Goal: Navigation & Orientation: Go to known website

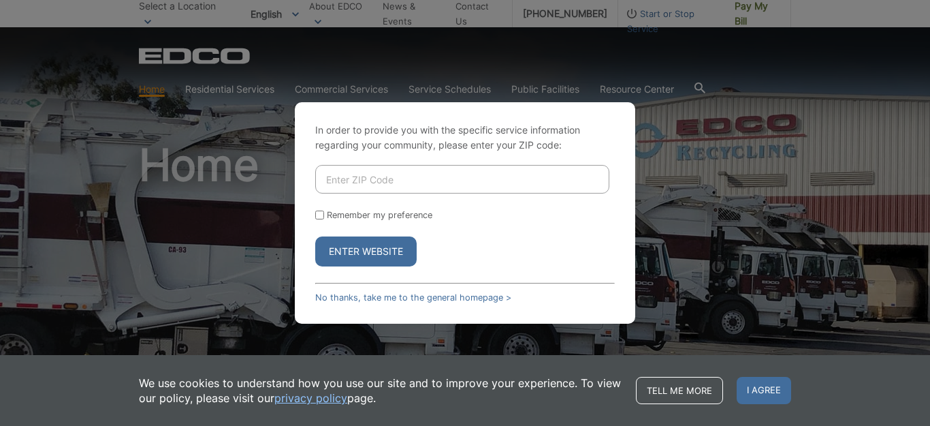
click at [522, 170] on input "Enter ZIP Code" at bounding box center [462, 179] width 294 height 29
type input "92064"
click at [315, 215] on div "In order to provide you with the specific service information regarding your co…" at bounding box center [465, 212] width 341 height 221
click at [321, 217] on input "Remember my preference" at bounding box center [319, 214] width 9 height 9
checkbox input "true"
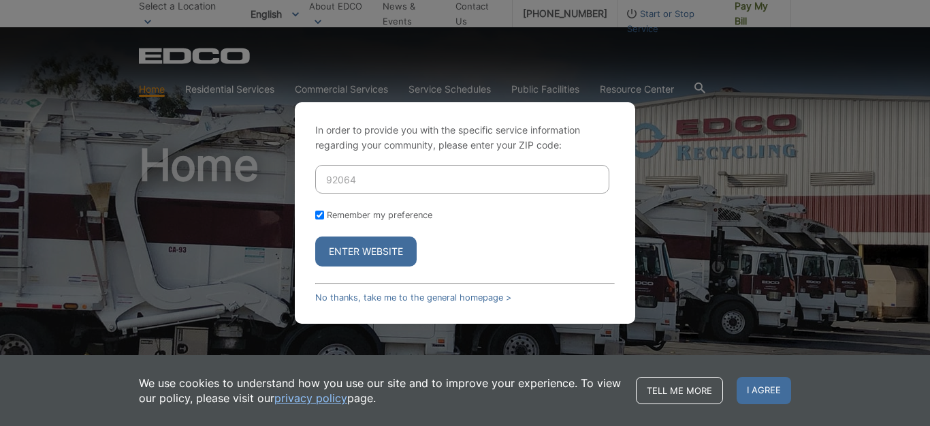
click at [341, 252] on button "Enter Website" at bounding box center [365, 251] width 101 height 30
